Goal: Transaction & Acquisition: Obtain resource

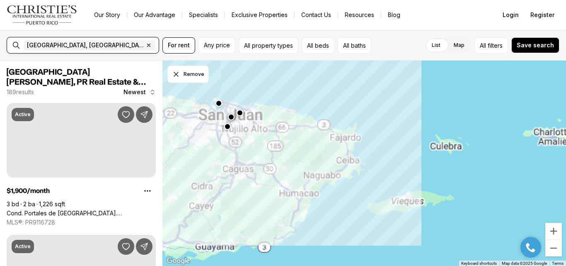
click at [57, 43] on span "San Juan, PR, US" at bounding box center [85, 45] width 117 height 7
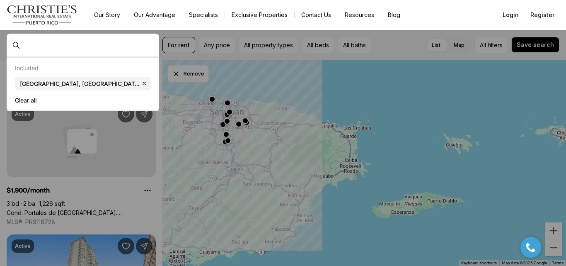
click at [41, 41] on div at bounding box center [89, 45] width 138 height 13
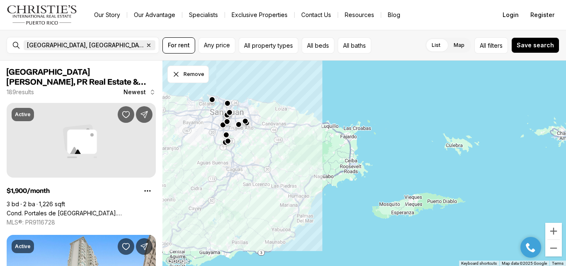
click at [146, 44] on icon "button" at bounding box center [149, 45] width 7 height 7
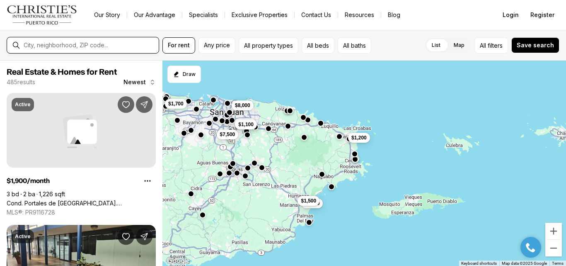
click at [79, 45] on input "text" at bounding box center [90, 45] width 132 height 7
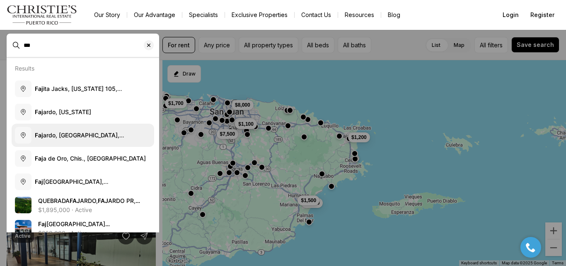
type input "***"
click at [49, 135] on span "Faj ardo, PR, Puerto Rico" at bounding box center [80, 138] width 90 height 15
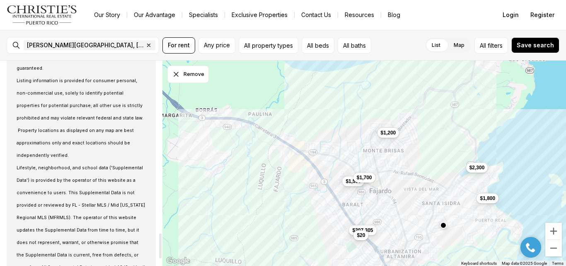
scroll to position [1411, 0]
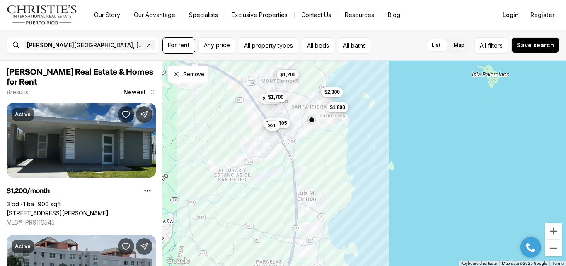
click at [277, 182] on div "$1,500 $1,200 $1,700 $2,300 $1,800 $307,305 $20" at bounding box center [365, 164] width 404 height 206
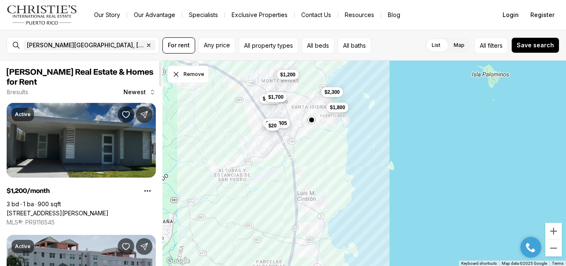
click at [84, 209] on link "[STREET_ADDRESS][PERSON_NAME]" at bounding box center [58, 212] width 102 height 7
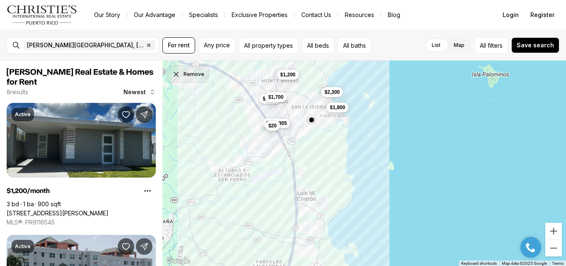
click at [175, 78] on icon "Dismiss drawing" at bounding box center [176, 74] width 8 height 8
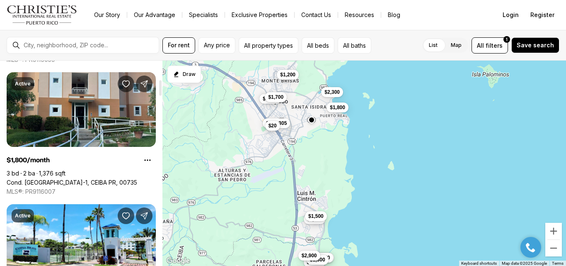
scroll to position [54, 0]
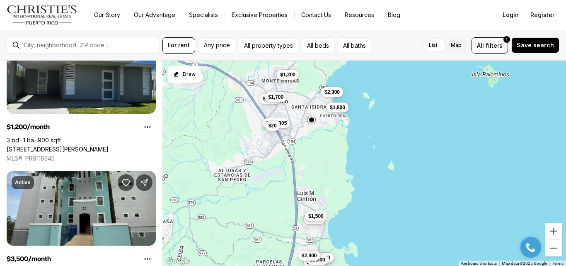
click at [485, 56] on div "For rent Any price All property types All beds All baths List Map List Map All …" at bounding box center [283, 45] width 566 height 31
click at [484, 46] on span "All" at bounding box center [480, 45] width 7 height 9
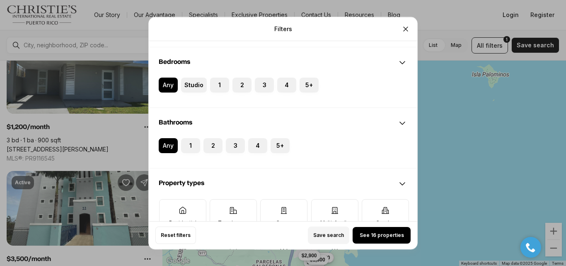
scroll to position [130, 0]
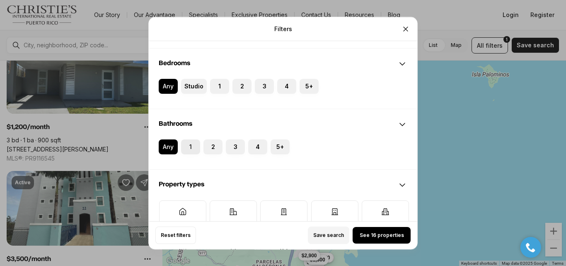
click at [187, 148] on button "1" at bounding box center [185, 143] width 8 height 8
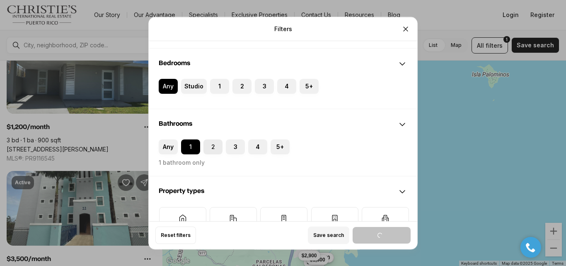
click at [209, 144] on button "2" at bounding box center [208, 143] width 8 height 8
click at [262, 87] on label "3" at bounding box center [264, 86] width 19 height 15
click at [262, 87] on button "3" at bounding box center [259, 83] width 8 height 8
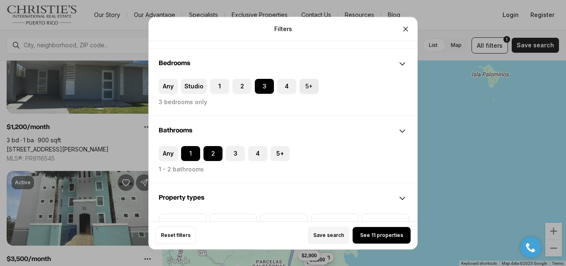
click at [311, 87] on label "5+" at bounding box center [309, 86] width 19 height 15
click at [308, 87] on button "5+" at bounding box center [304, 83] width 8 height 8
click at [280, 152] on label "5+" at bounding box center [280, 153] width 19 height 15
click at [279, 152] on button "5+" at bounding box center [275, 150] width 8 height 8
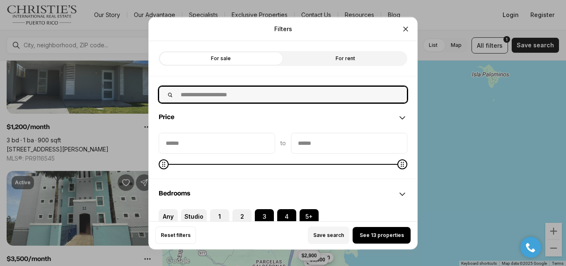
click at [260, 102] on input "text" at bounding box center [291, 94] width 231 height 16
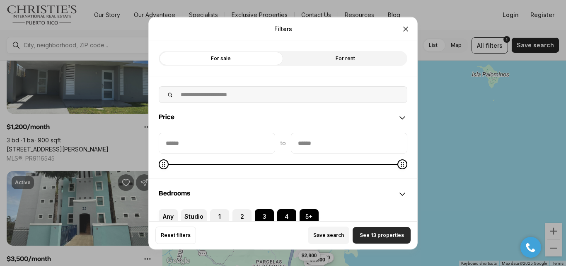
click at [379, 237] on span "See 13 properties" at bounding box center [382, 235] width 44 height 7
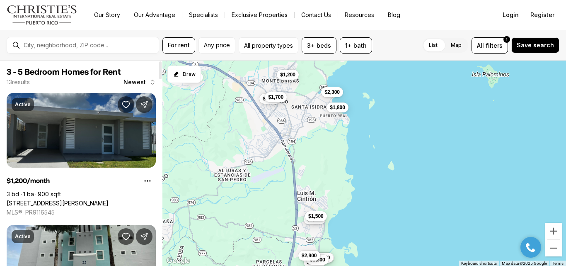
click at [66, 199] on link "[STREET_ADDRESS][PERSON_NAME]" at bounding box center [58, 202] width 102 height 7
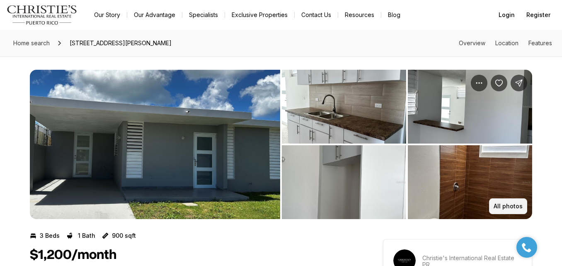
click at [512, 207] on p "All photos" at bounding box center [508, 206] width 29 height 7
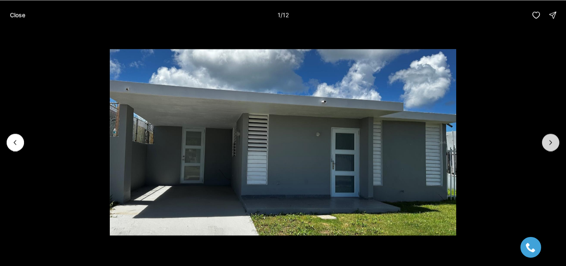
click at [554, 141] on icon "Next slide" at bounding box center [551, 142] width 8 height 8
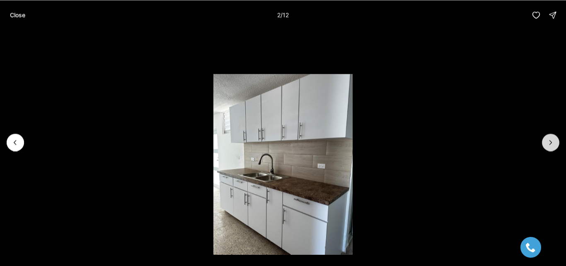
click at [554, 141] on icon "Next slide" at bounding box center [551, 142] width 8 height 8
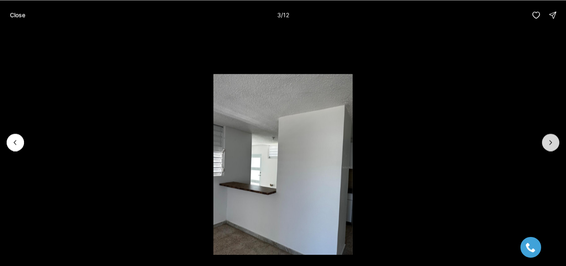
click at [554, 141] on icon "Next slide" at bounding box center [551, 142] width 8 height 8
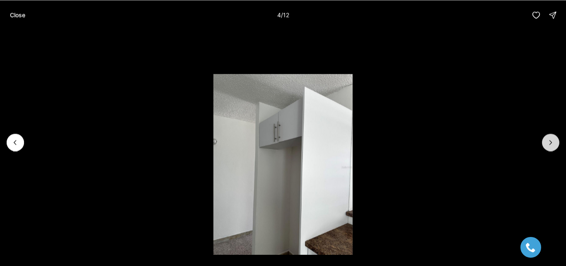
click at [554, 141] on icon "Next slide" at bounding box center [551, 142] width 8 height 8
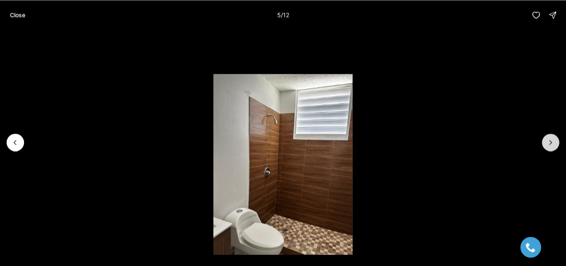
click at [554, 141] on icon "Next slide" at bounding box center [551, 142] width 8 height 8
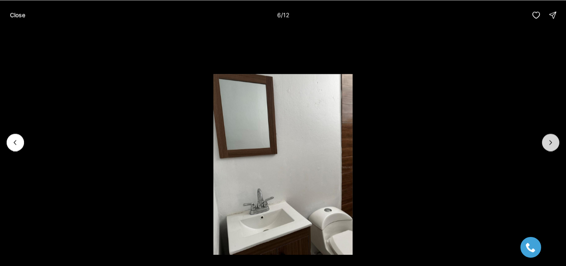
click at [554, 141] on icon "Next slide" at bounding box center [551, 142] width 8 height 8
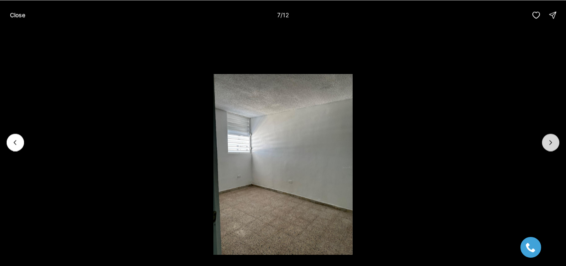
click at [554, 141] on icon "Next slide" at bounding box center [551, 142] width 8 height 8
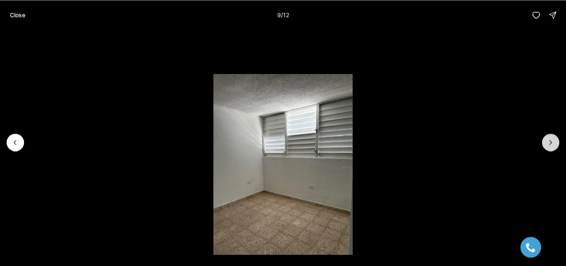
click at [554, 141] on icon "Next slide" at bounding box center [551, 142] width 8 height 8
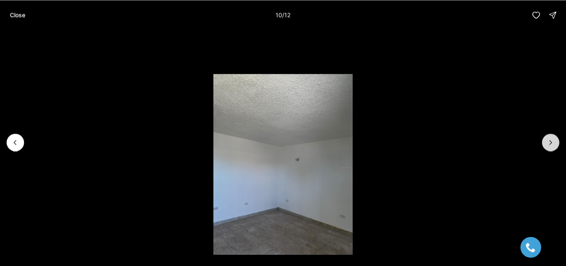
click at [554, 141] on icon "Next slide" at bounding box center [551, 142] width 8 height 8
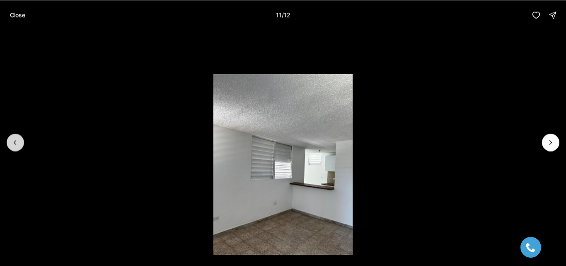
click at [10, 140] on button "Previous slide" at bounding box center [15, 141] width 17 height 17
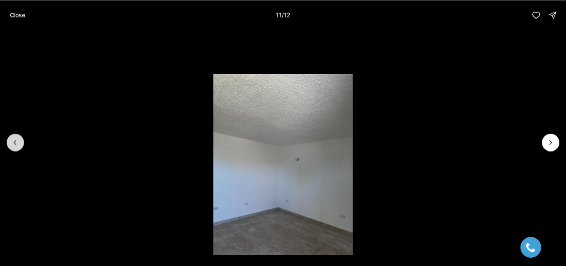
click at [10, 140] on button "Previous slide" at bounding box center [15, 141] width 17 height 17
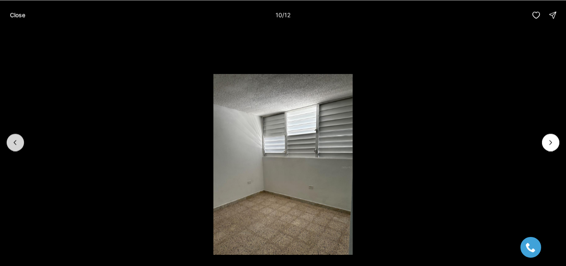
click at [10, 141] on button "Previous slide" at bounding box center [15, 141] width 17 height 17
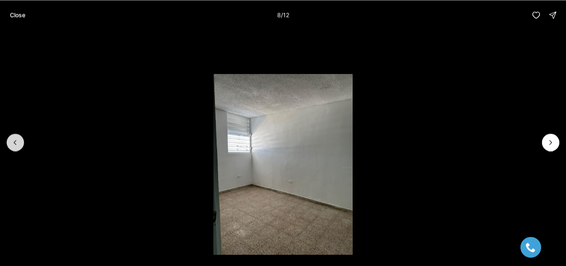
click at [10, 141] on button "Previous slide" at bounding box center [15, 141] width 17 height 17
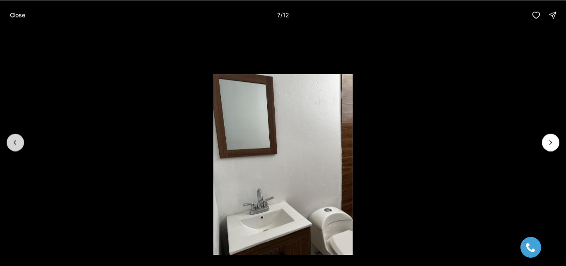
click at [10, 141] on button "Previous slide" at bounding box center [15, 141] width 17 height 17
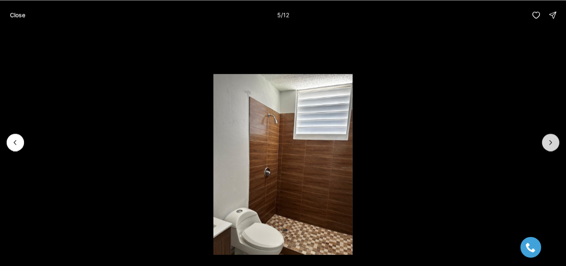
click at [547, 141] on icon "Next slide" at bounding box center [551, 142] width 8 height 8
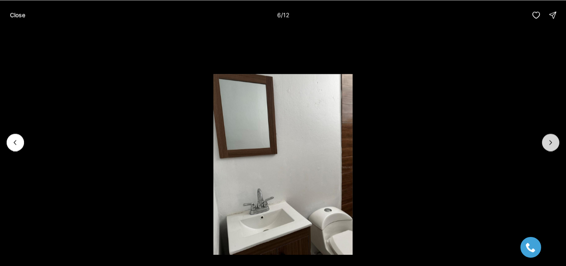
click at [546, 143] on button "Next slide" at bounding box center [550, 141] width 17 height 17
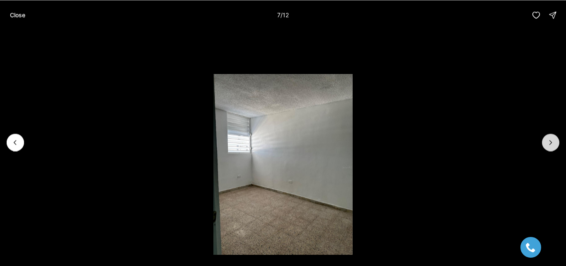
click at [546, 142] on button "Next slide" at bounding box center [550, 141] width 17 height 17
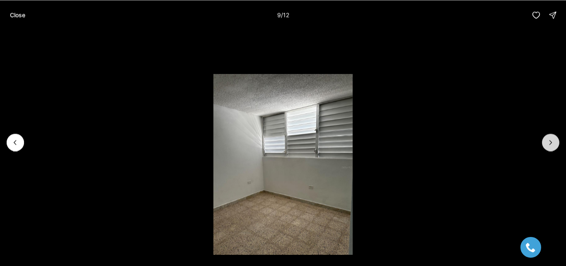
click at [548, 143] on icon "Next slide" at bounding box center [551, 142] width 8 height 8
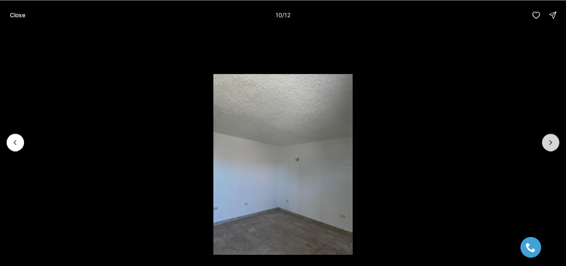
click at [548, 143] on icon "Next slide" at bounding box center [551, 142] width 8 height 8
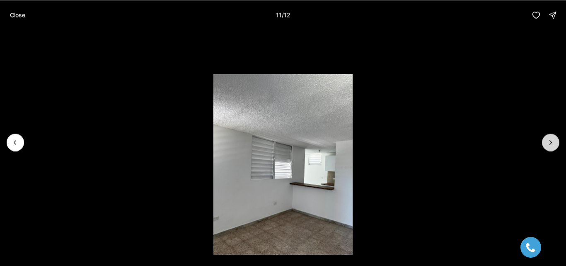
click at [548, 142] on icon "Next slide" at bounding box center [551, 142] width 8 height 8
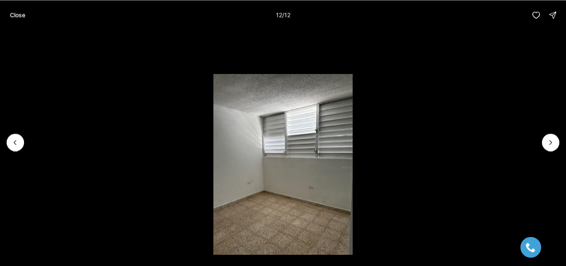
click at [548, 142] on div at bounding box center [550, 141] width 17 height 17
click at [548, 143] on div at bounding box center [550, 141] width 17 height 17
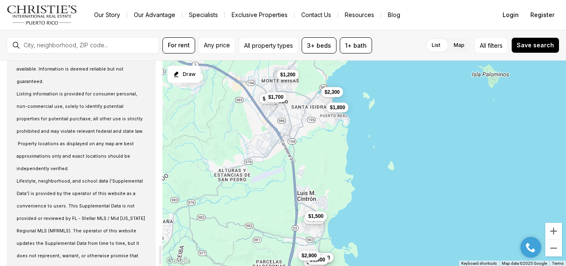
scroll to position [1926, 0]
